Goal: Task Accomplishment & Management: Complete application form

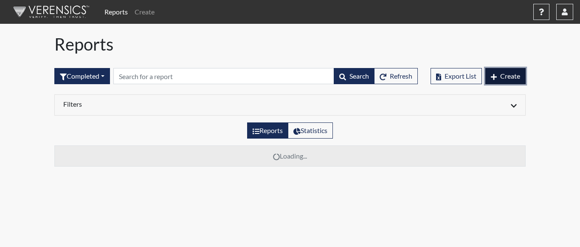
click at [510, 75] on span "Create" at bounding box center [510, 76] width 20 height 8
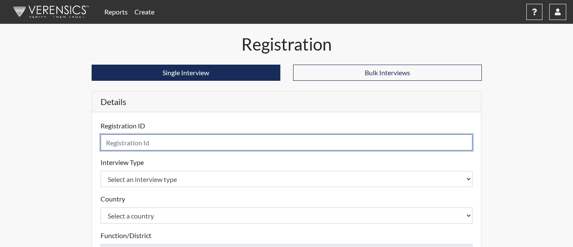
click at [271, 138] on input "text" at bounding box center [287, 142] width 373 height 16
type input "dkl6208"
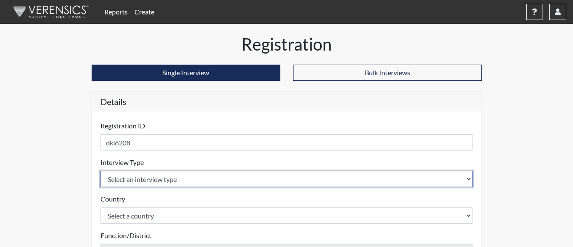
click at [264, 177] on select "Select an interview type Corrections Pre-Employment" at bounding box center [287, 179] width 373 height 16
select select "ff733e93-e1bf-11ea-9c9f-0eff0cf7eb8f"
click at [101, 171] on select "Select an interview type Corrections Pre-Employment" at bounding box center [287, 179] width 373 height 16
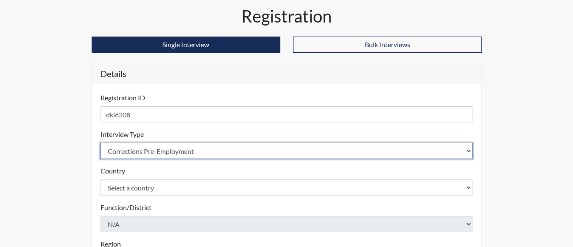
scroll to position [42, 0]
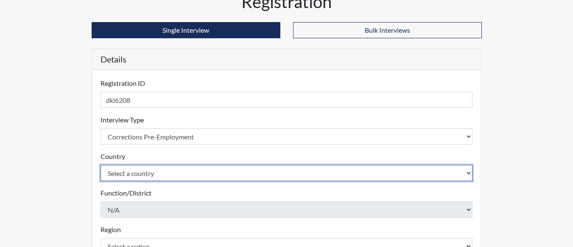
click at [260, 171] on select "Select a country [GEOGRAPHIC_DATA] [GEOGRAPHIC_DATA]" at bounding box center [287, 173] width 373 height 16
select select "united-states-of-[GEOGRAPHIC_DATA]"
click at [101, 165] on select "Select a country [GEOGRAPHIC_DATA] [GEOGRAPHIC_DATA]" at bounding box center [287, 173] width 373 height 16
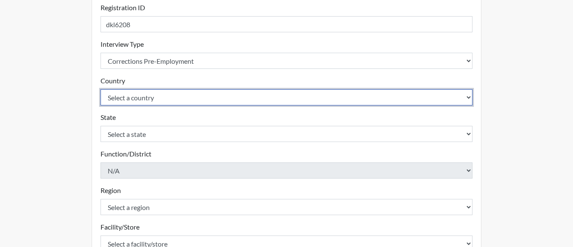
scroll to position [127, 0]
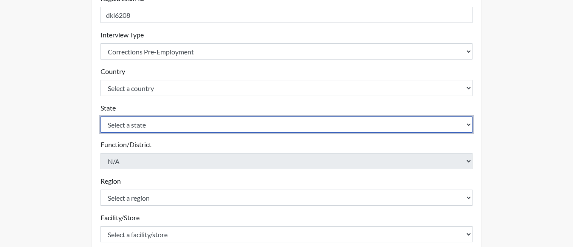
click at [270, 124] on select "Select a state [US_STATE] [US_STATE] [US_STATE] [US_STATE] [US_STATE] [US_STATE…" at bounding box center [287, 124] width 373 height 16
select select "GA"
click at [101, 116] on select "Select a state [US_STATE] [US_STATE] [US_STATE] [US_STATE] [US_STATE] [US_STATE…" at bounding box center [287, 124] width 373 height 16
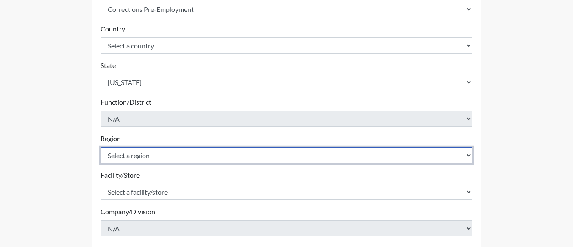
click at [242, 158] on select "Select a region [GEOGRAPHIC_DATA]" at bounding box center [287, 155] width 373 height 16
select select "8bdab1f8-09d2-48bf-ae6d-f2dae3084107"
click at [101, 147] on select "Select a region [GEOGRAPHIC_DATA]" at bounding box center [287, 155] width 373 height 16
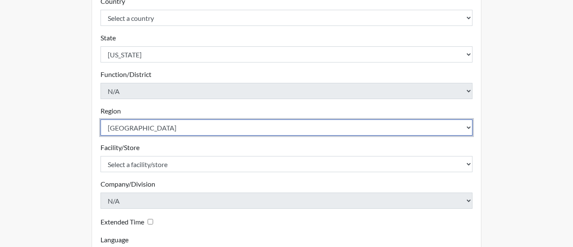
scroll to position [212, 0]
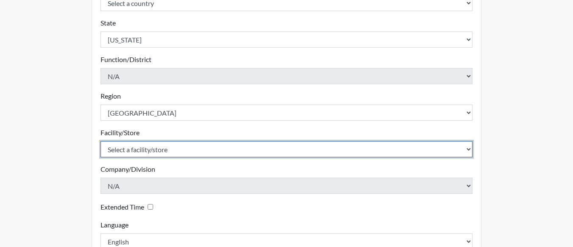
click at [224, 149] on select "Select a facility/store [PERSON_NAME]" at bounding box center [287, 149] width 373 height 16
select select "cb845a86-4adf-4766-8bef-1ab7fdaa1d14"
click at [101, 141] on select "Select a facility/store [PERSON_NAME]" at bounding box center [287, 149] width 373 height 16
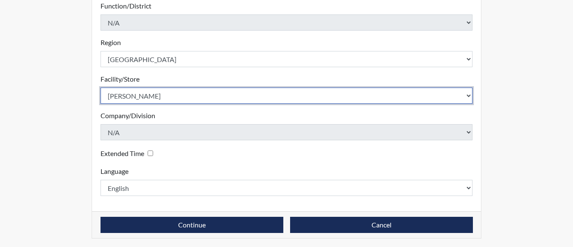
scroll to position [267, 0]
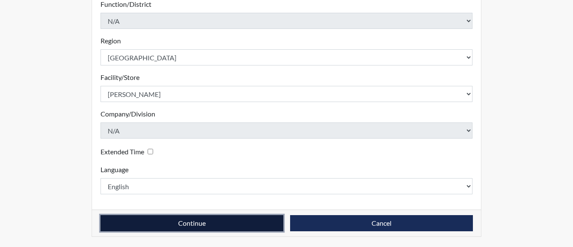
click at [211, 224] on button "Continue" at bounding box center [192, 223] width 183 height 16
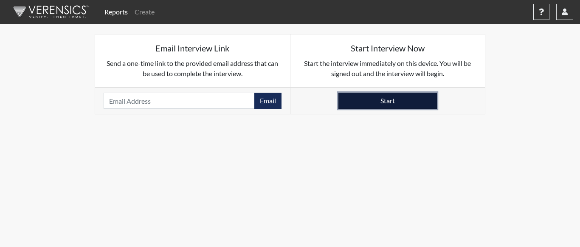
click at [374, 98] on button "Start" at bounding box center [387, 101] width 98 height 16
